Goal: Task Accomplishment & Management: Use online tool/utility

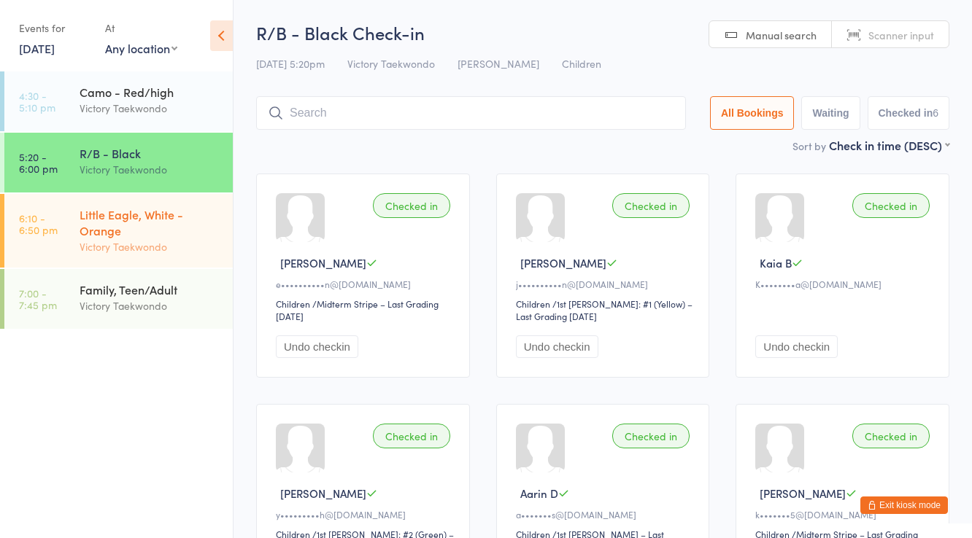
click at [144, 214] on div "Little Eagle, White - Orange" at bounding box center [150, 222] width 141 height 32
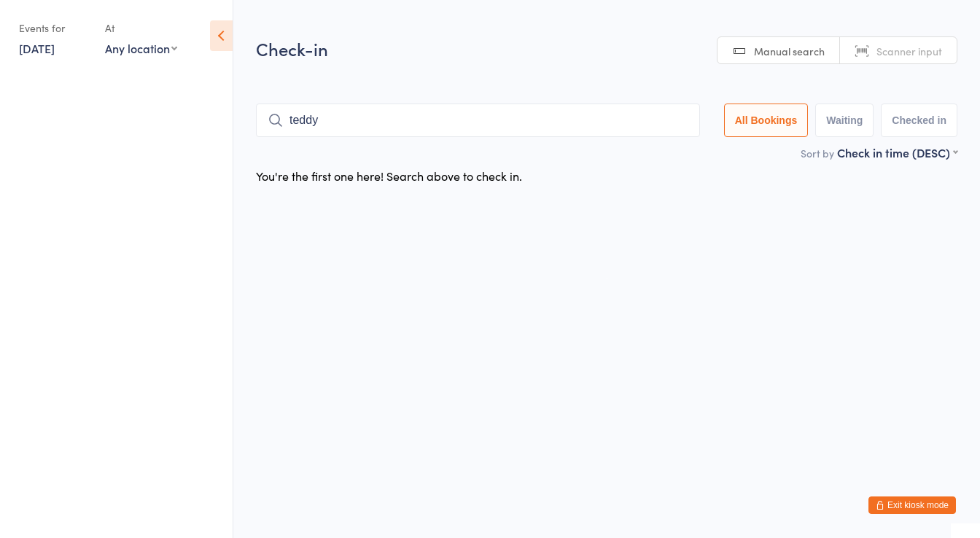
type input "teddy"
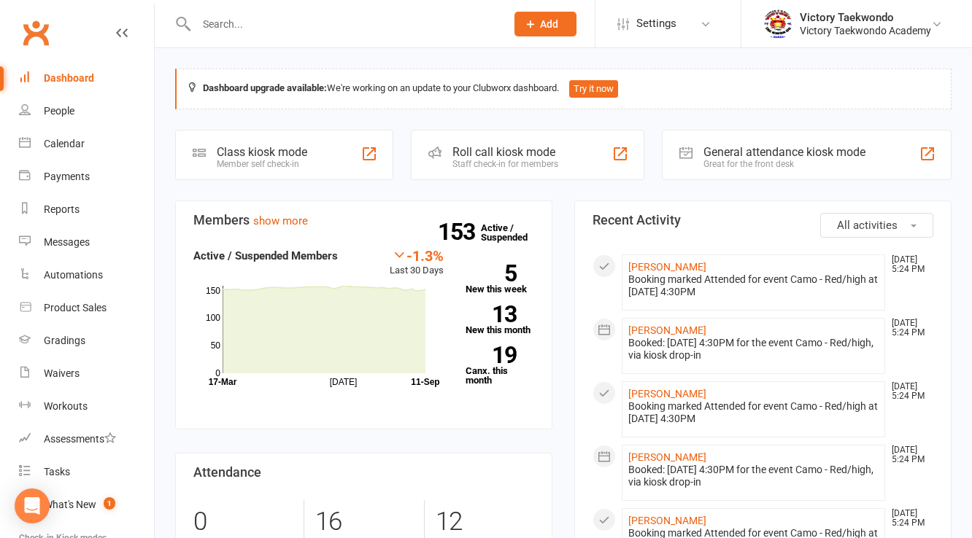
click at [267, 160] on div "Member self check-in" at bounding box center [262, 164] width 90 height 10
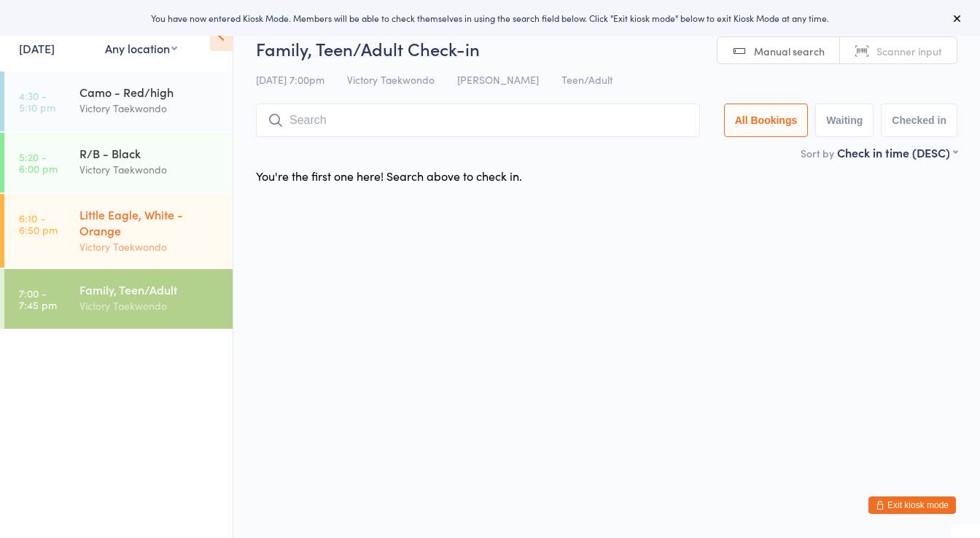
click at [126, 230] on div "Little Eagle, White - Orange" at bounding box center [150, 222] width 141 height 32
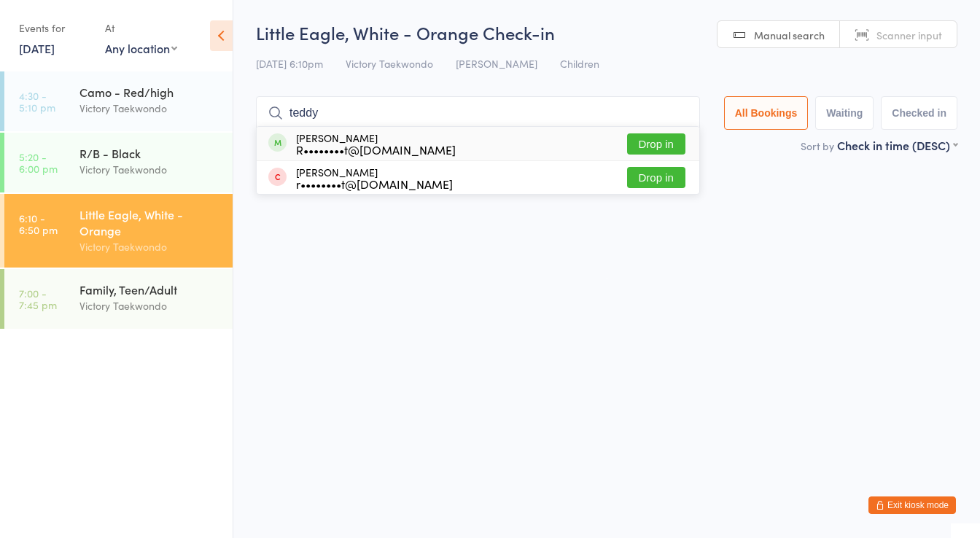
type input "teddy"
click at [667, 139] on button "Drop in" at bounding box center [656, 143] width 58 height 21
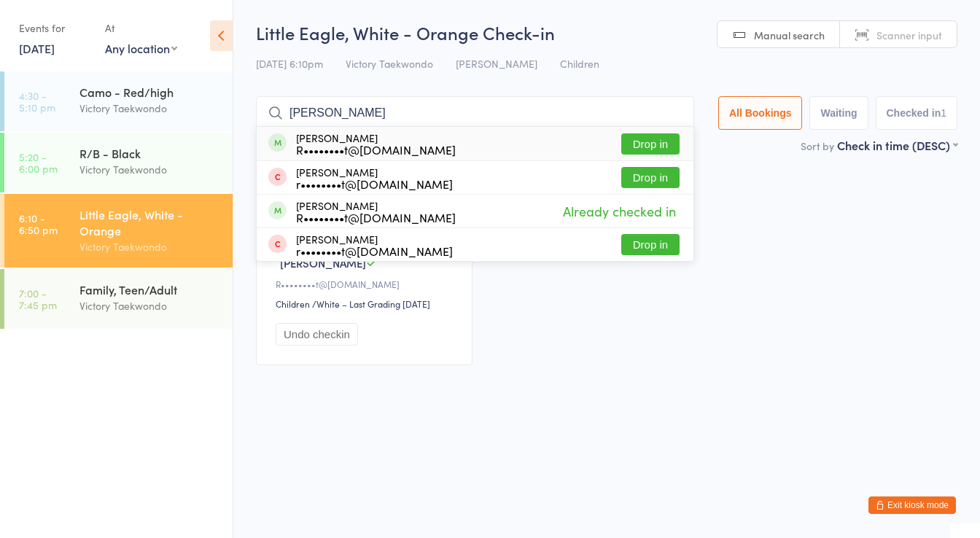
type input "werth"
click at [662, 143] on button "Drop in" at bounding box center [650, 143] width 58 height 21
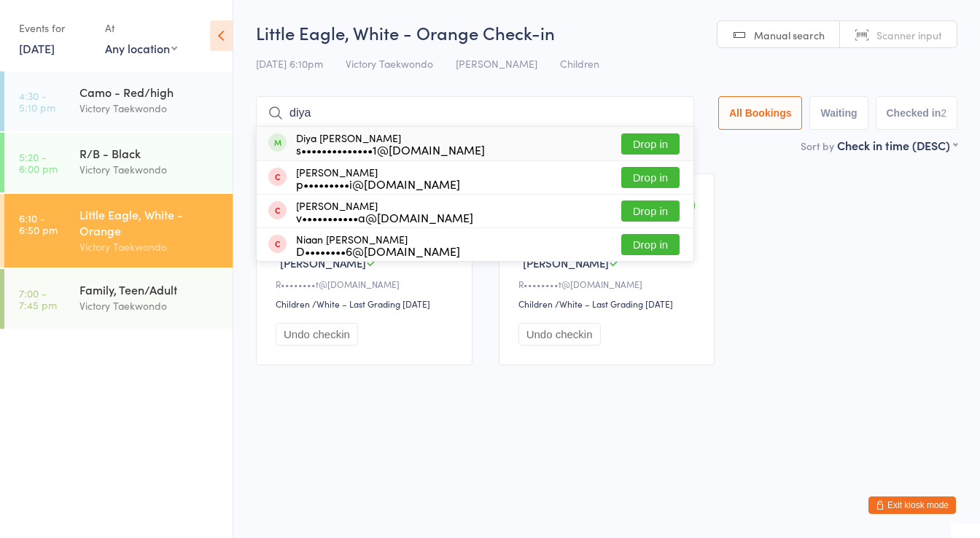
type input "diya"
click at [654, 144] on button "Drop in" at bounding box center [650, 143] width 58 height 21
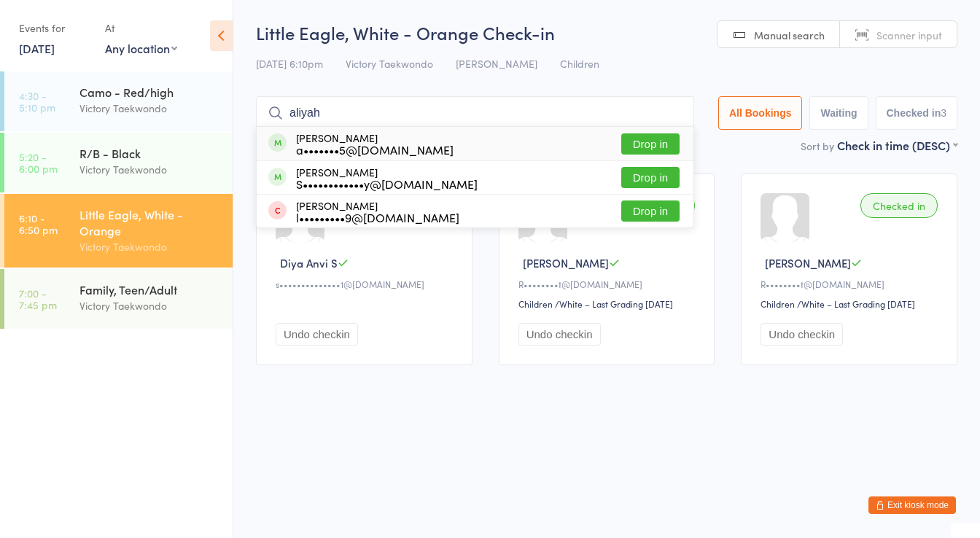
type input "aliyah"
click at [646, 146] on button "Drop in" at bounding box center [650, 143] width 58 height 21
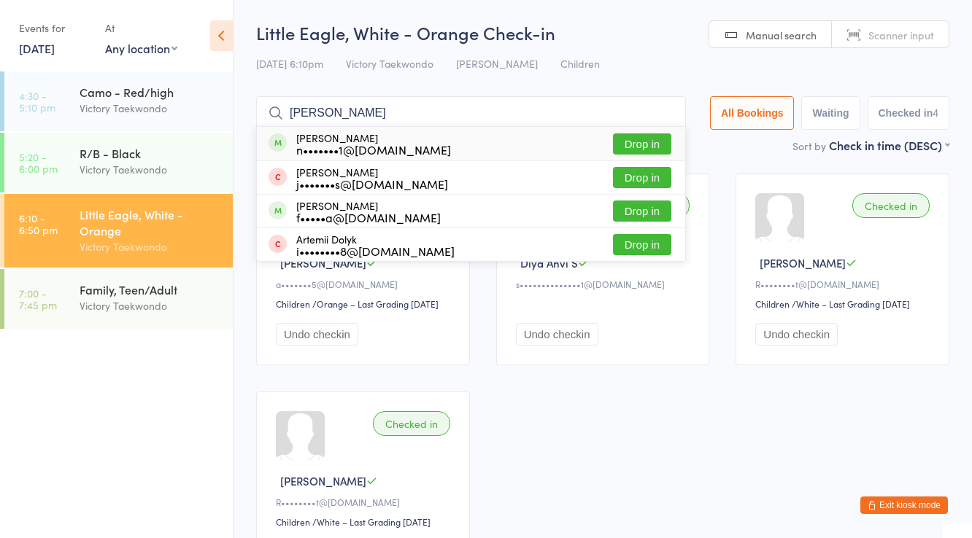
type input "arthur"
click at [640, 138] on button "Drop in" at bounding box center [642, 143] width 58 height 21
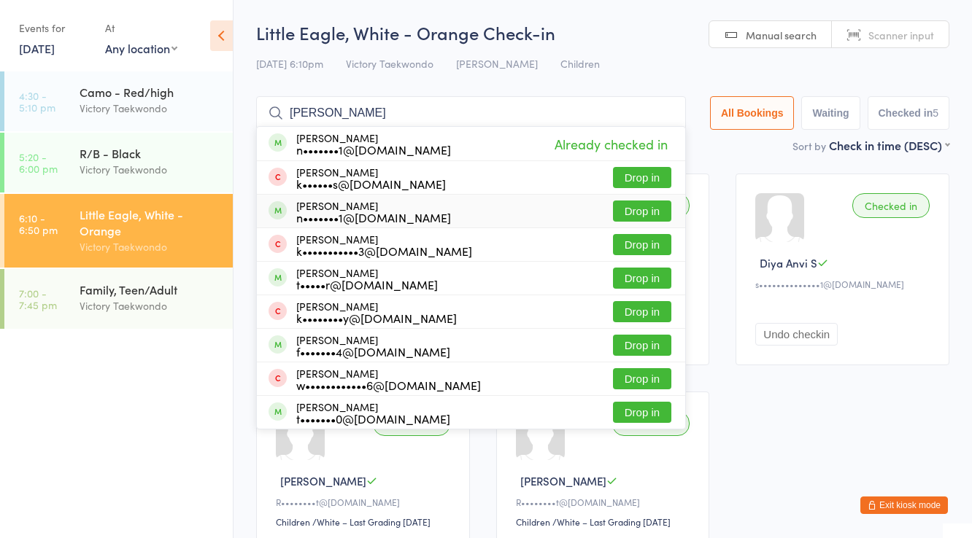
type input "joseph"
click at [641, 207] on button "Drop in" at bounding box center [642, 211] width 58 height 21
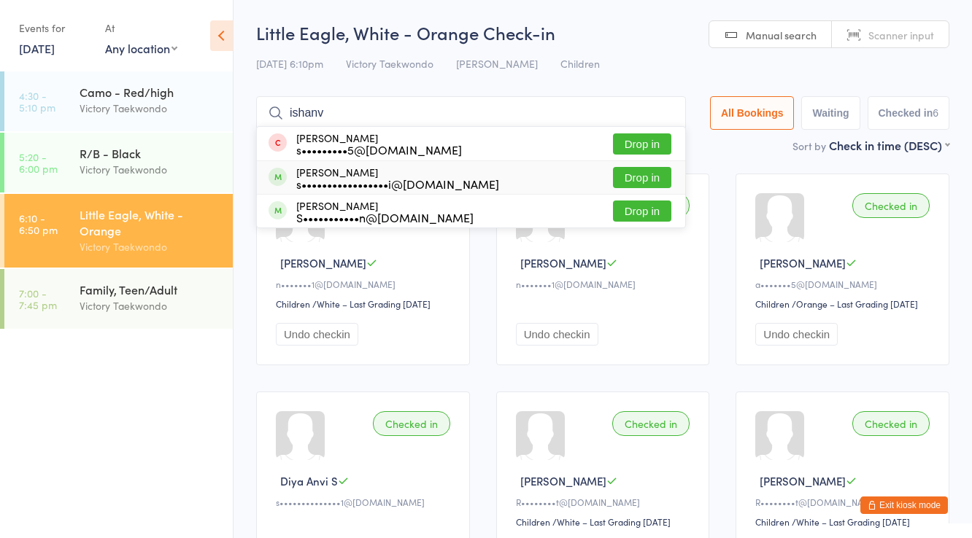
type input "ishanv"
click at [642, 177] on button "Drop in" at bounding box center [642, 177] width 58 height 21
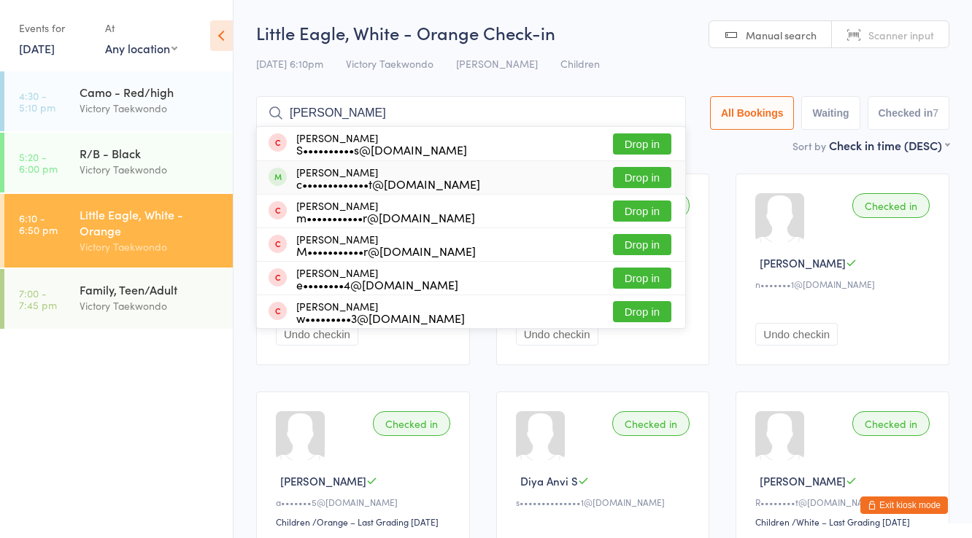
type input "clara"
click at [639, 175] on button "Drop in" at bounding box center [642, 177] width 58 height 21
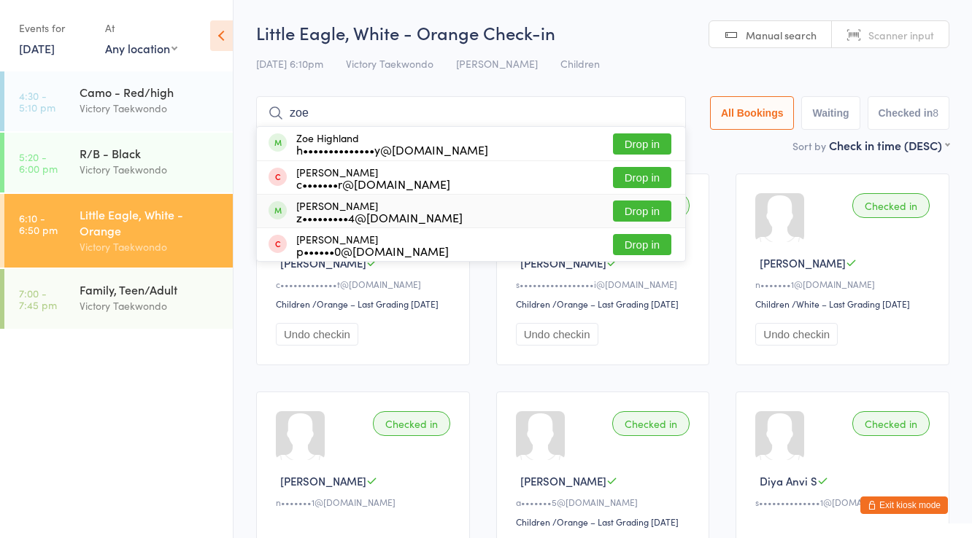
type input "zoe"
click at [639, 209] on button "Drop in" at bounding box center [642, 211] width 58 height 21
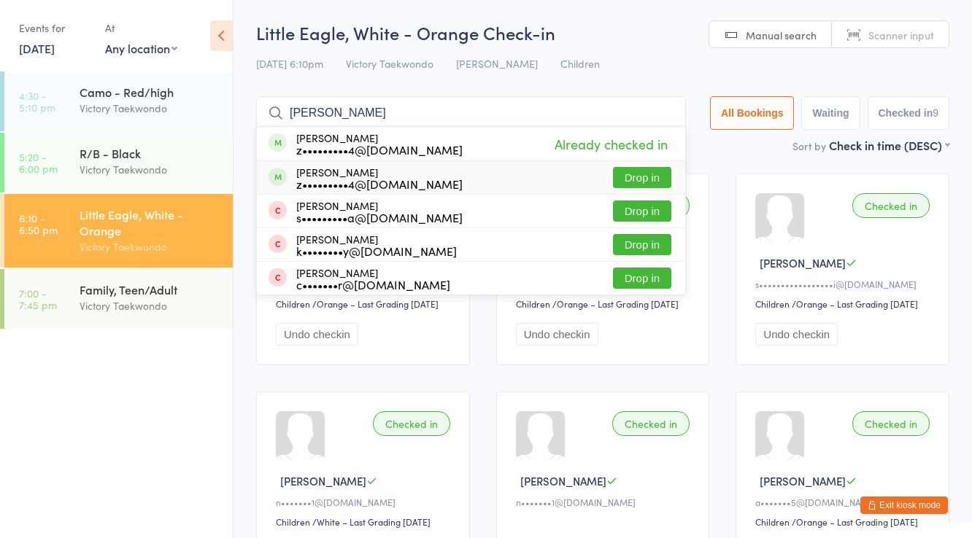
type input "gorden"
click at [643, 169] on button "Drop in" at bounding box center [642, 177] width 58 height 21
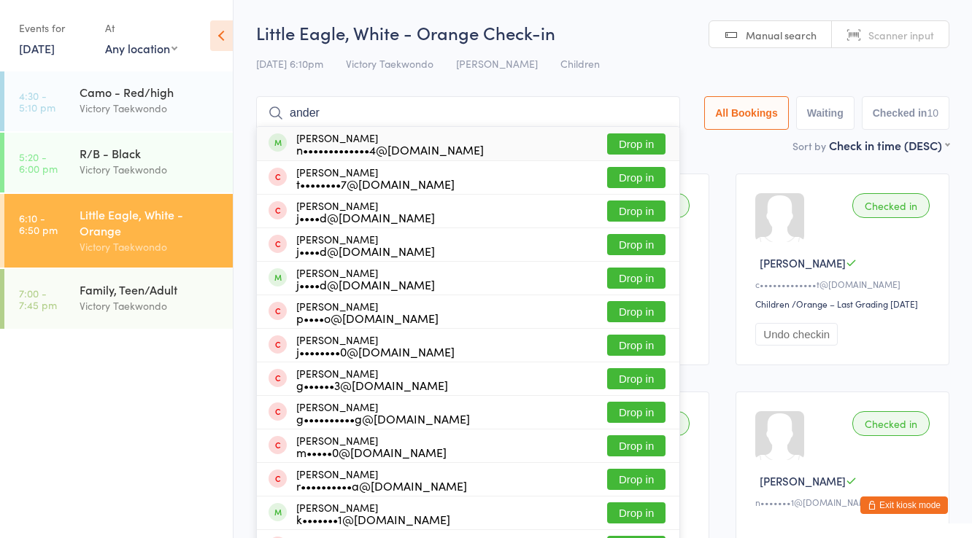
type input "ander"
click at [638, 136] on button "Drop in" at bounding box center [636, 143] width 58 height 21
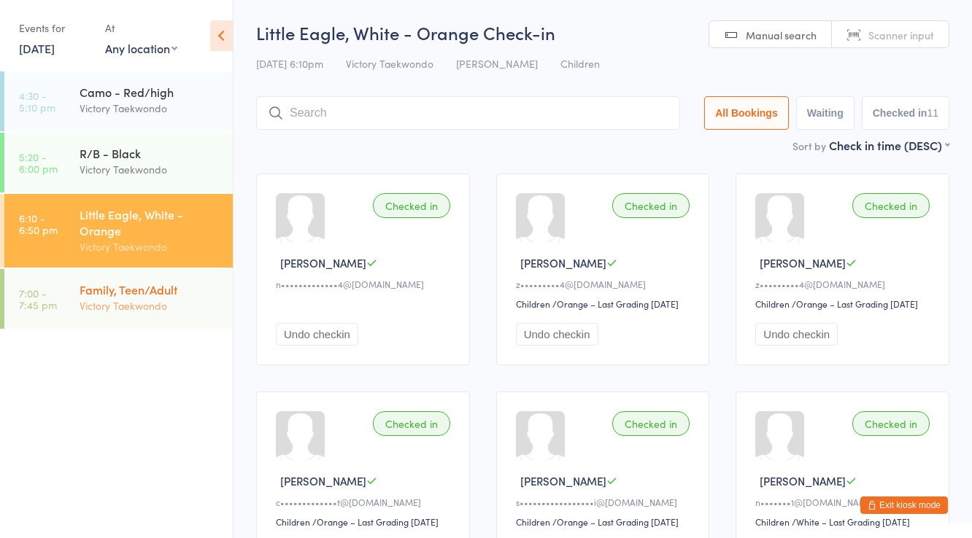
click at [134, 295] on div "Family, Teen/Adult" at bounding box center [150, 290] width 141 height 16
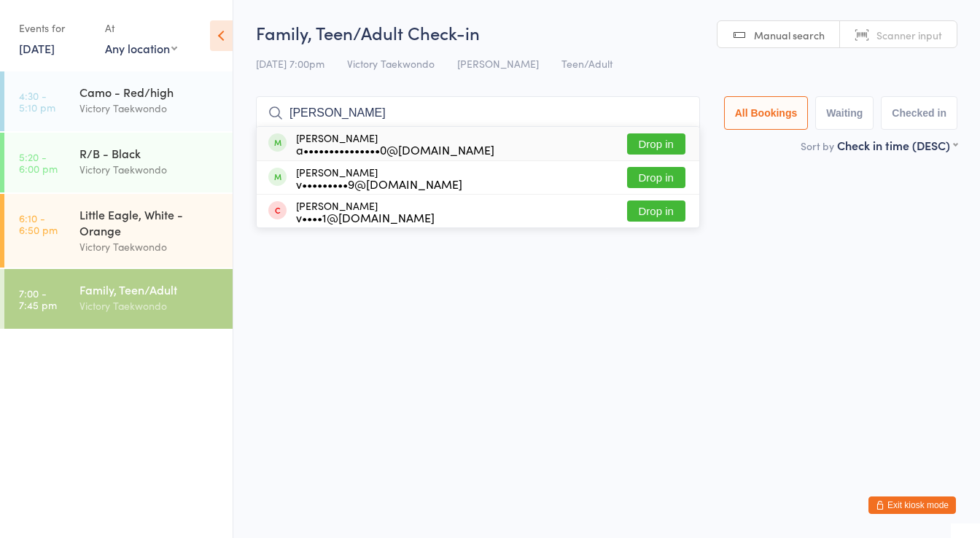
type input "siva"
click at [640, 139] on button "Drop in" at bounding box center [656, 143] width 58 height 21
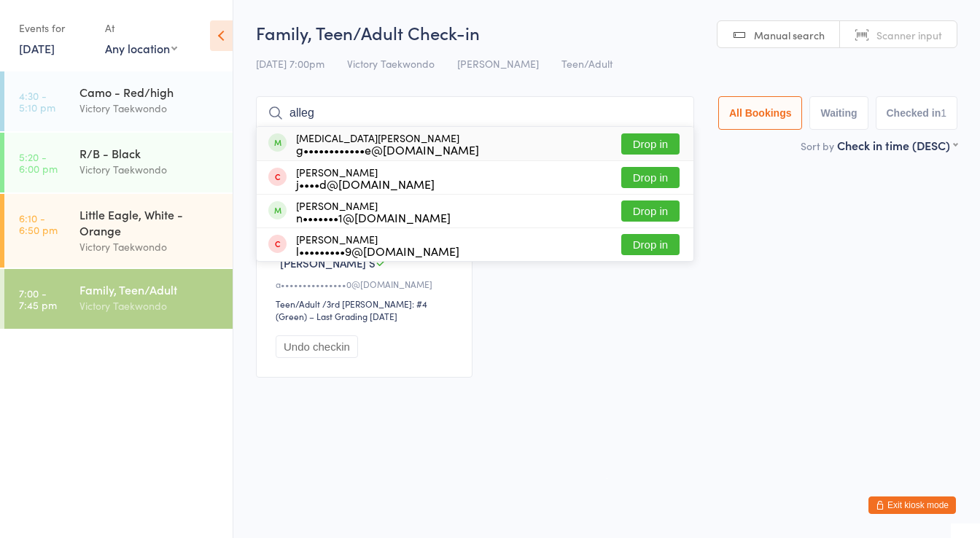
type input "alleg"
click at [646, 137] on button "Drop in" at bounding box center [650, 143] width 58 height 21
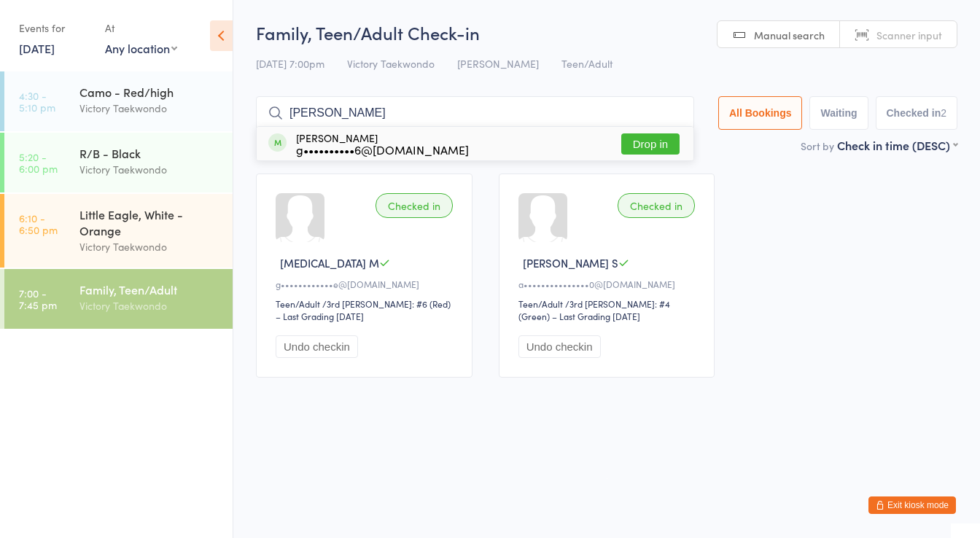
type input "gopi"
click at [646, 137] on button "Drop in" at bounding box center [650, 143] width 58 height 21
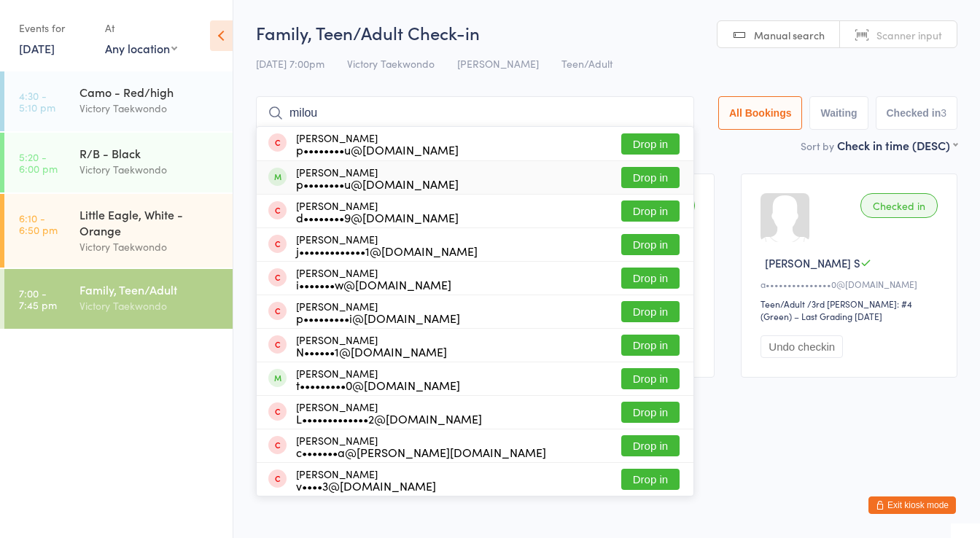
type input "milou"
click at [651, 176] on button "Drop in" at bounding box center [650, 177] width 58 height 21
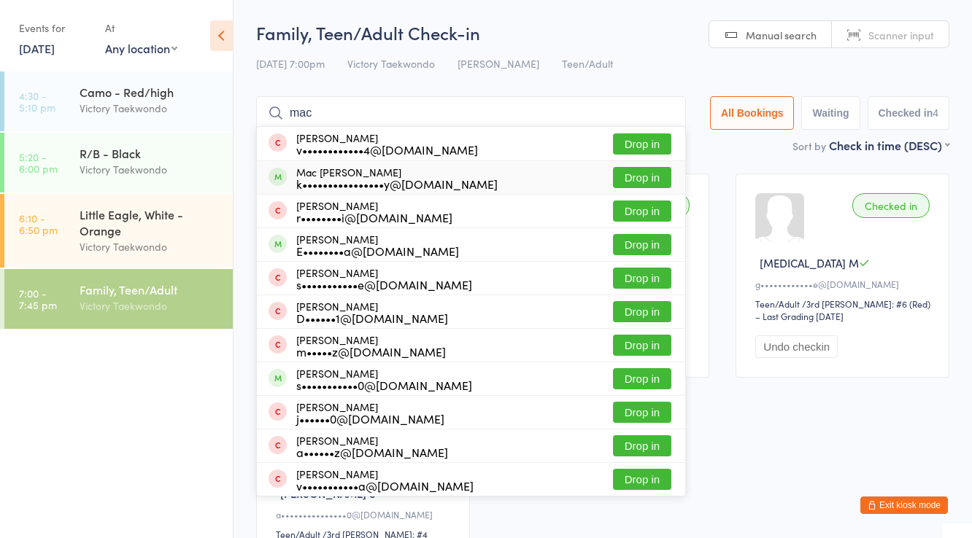
type input "mac"
click at [650, 178] on button "Drop in" at bounding box center [642, 177] width 58 height 21
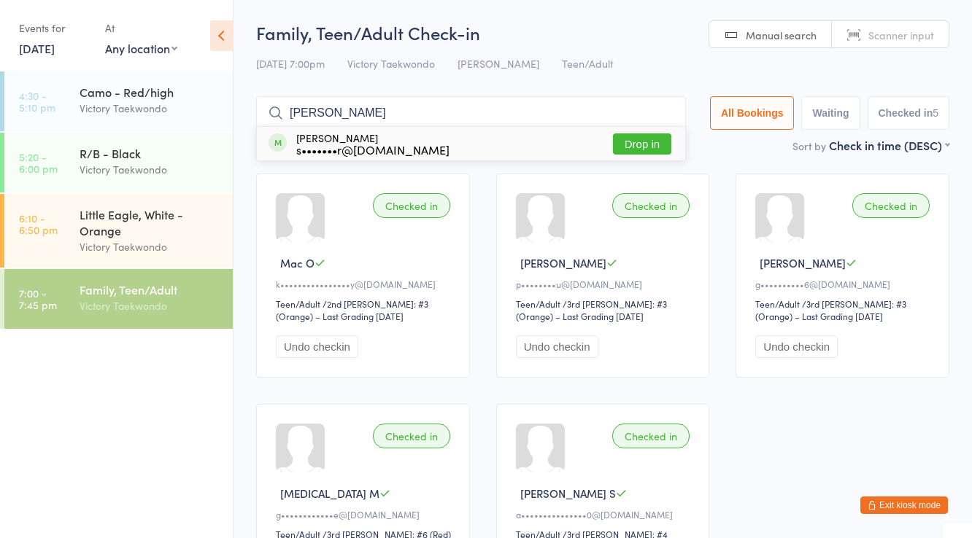
type input "cyr"
click at [638, 143] on button "Drop in" at bounding box center [642, 143] width 58 height 21
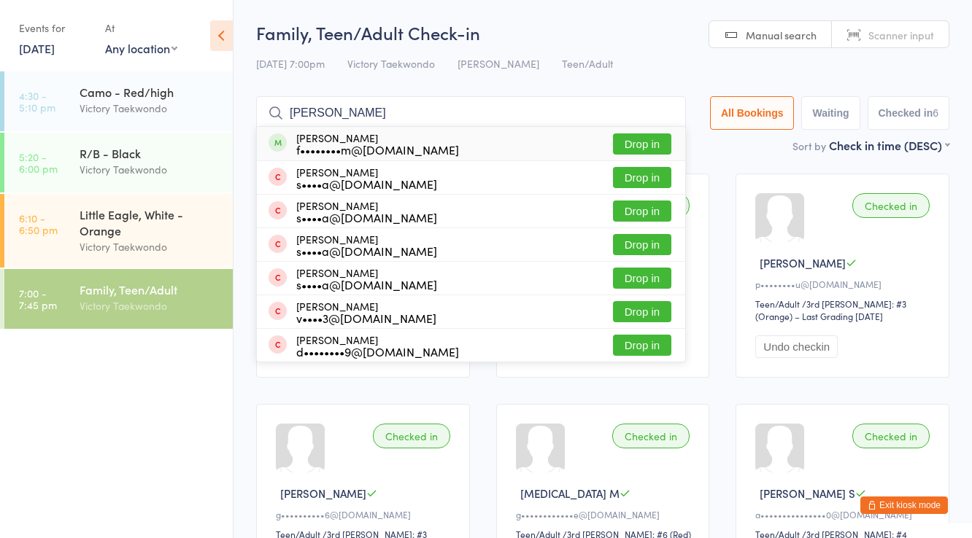
type input "mike"
click at [638, 143] on button "Drop in" at bounding box center [642, 143] width 58 height 21
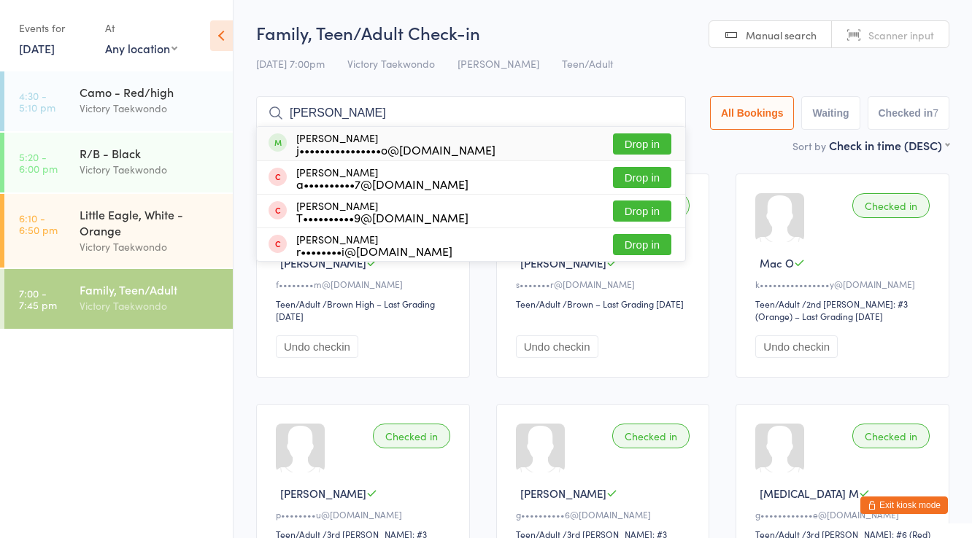
type input "jaime"
click at [641, 137] on button "Drop in" at bounding box center [642, 143] width 58 height 21
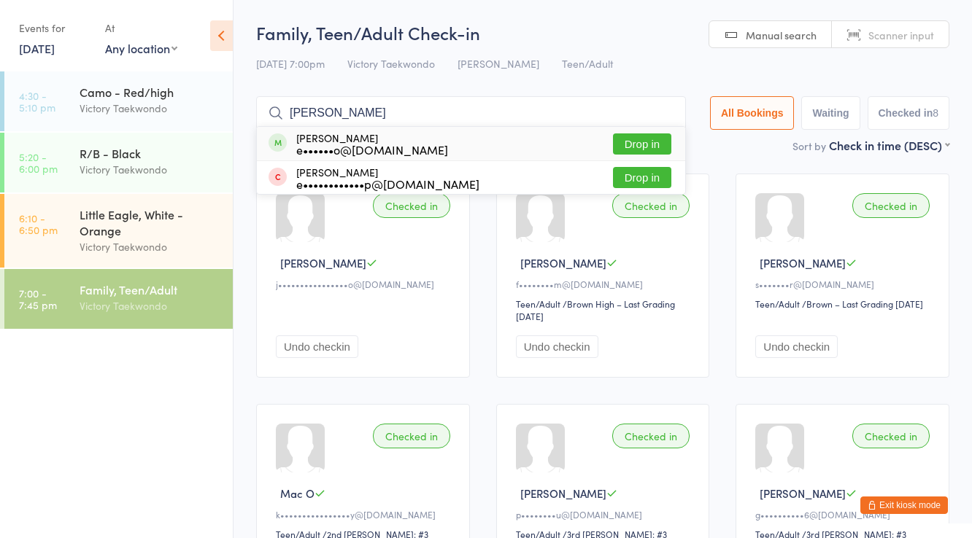
type input "noto"
click at [636, 138] on button "Drop in" at bounding box center [642, 143] width 58 height 21
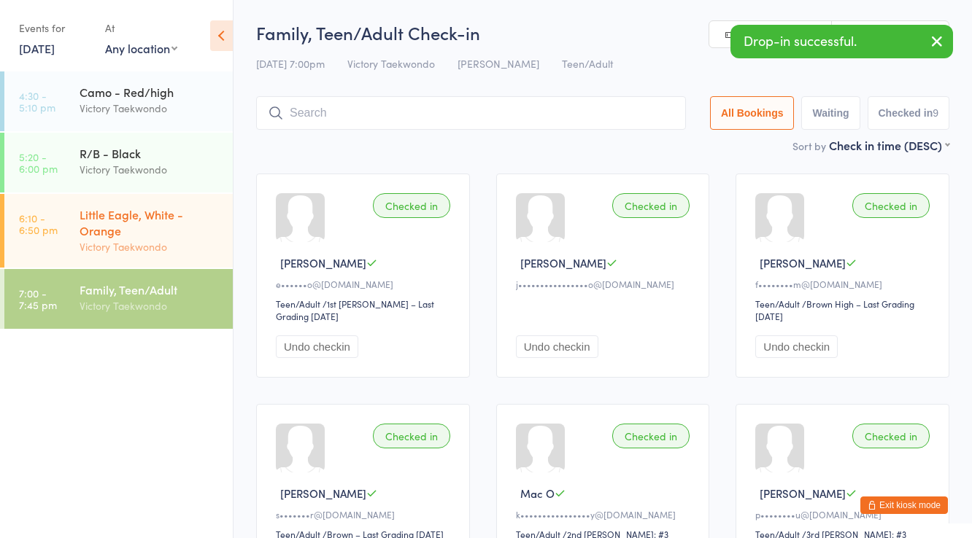
click at [115, 222] on div "Little Eagle, White - Orange" at bounding box center [150, 222] width 141 height 32
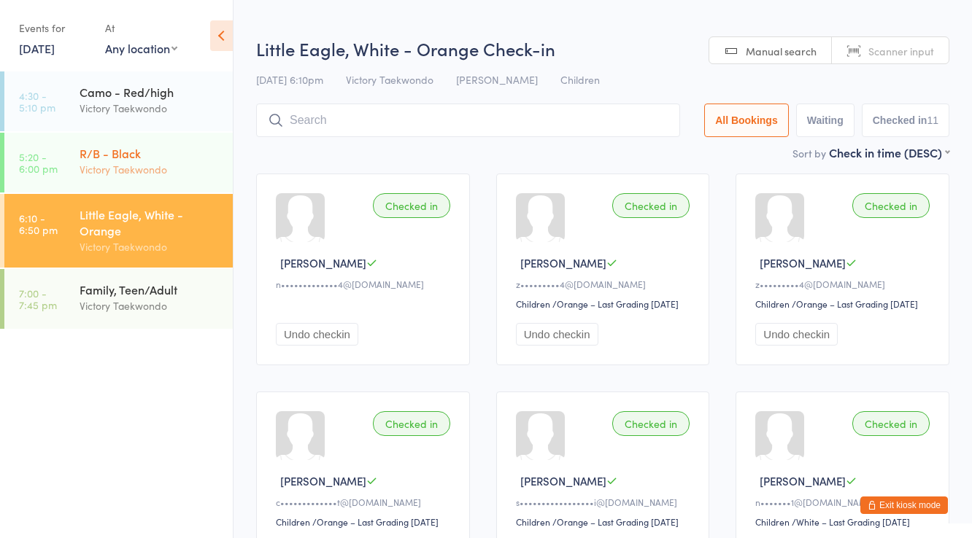
click at [139, 158] on div "R/B - Black" at bounding box center [150, 153] width 141 height 16
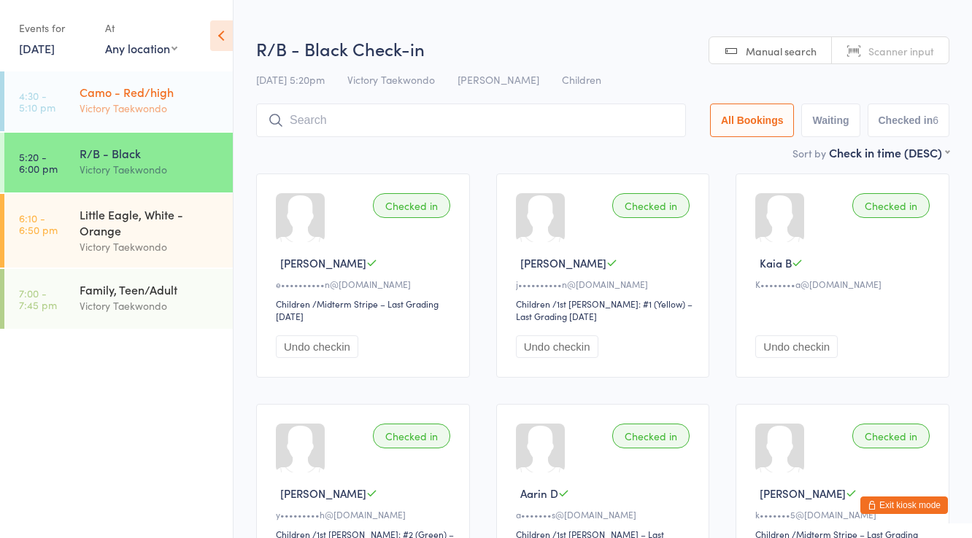
click at [144, 88] on div "Camo - Red/high" at bounding box center [150, 92] width 141 height 16
